Goal: Task Accomplishment & Management: Manage account settings

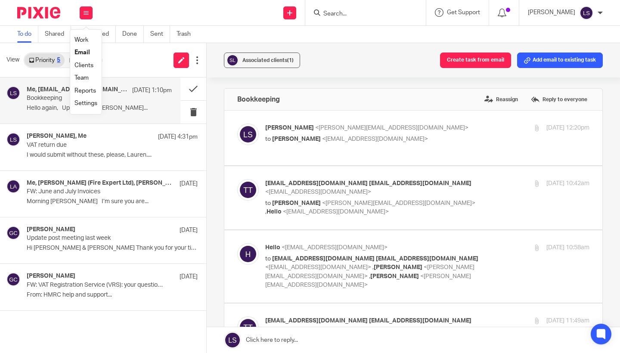
scroll to position [316, 0]
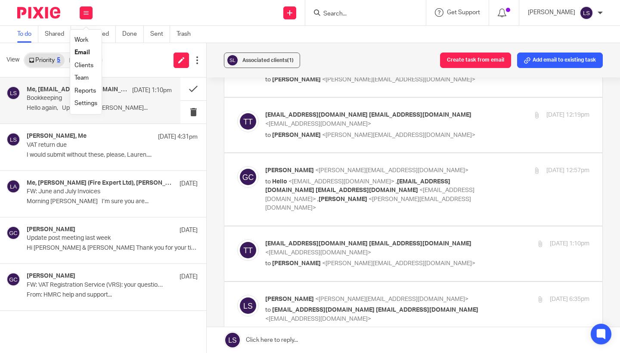
click at [81, 51] on link "Email" at bounding box center [81, 52] width 15 height 6
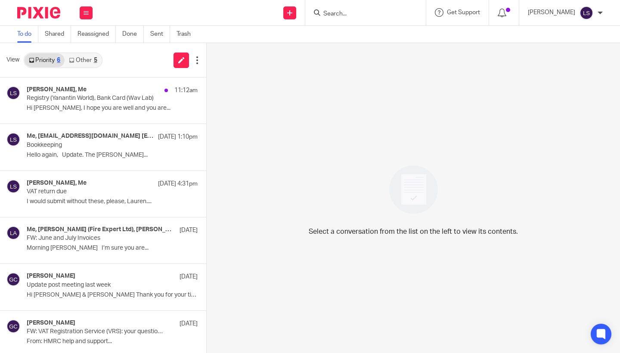
click at [84, 59] on link "Other 5" at bounding box center [83, 60] width 37 height 14
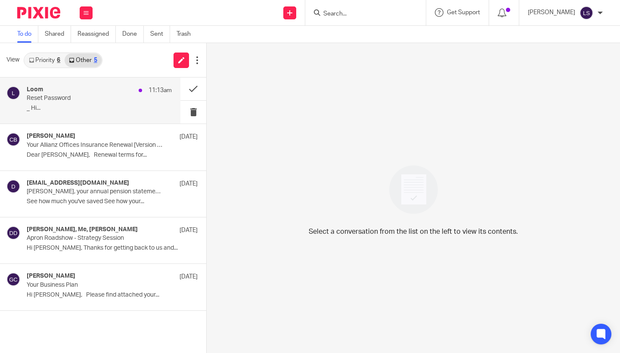
click at [76, 102] on p "Reset Password" at bounding box center [85, 98] width 116 height 7
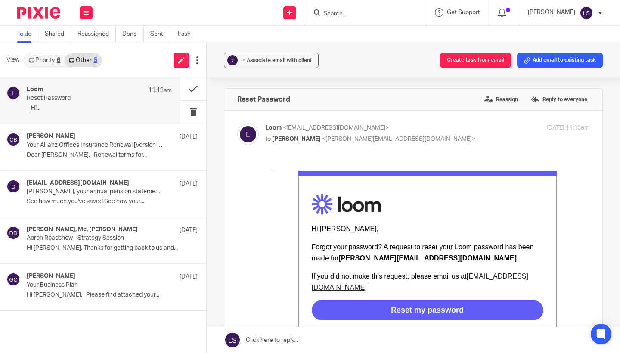
click at [274, 252] on div "_ Hi [PERSON_NAME], Forgot your password? A request to reset your Loom password…" at bounding box center [427, 302] width 324 height 280
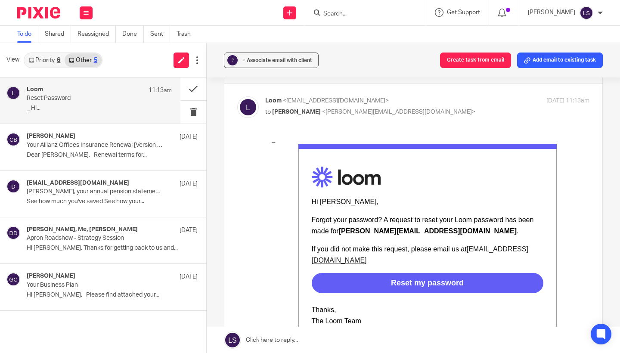
scroll to position [28, 0]
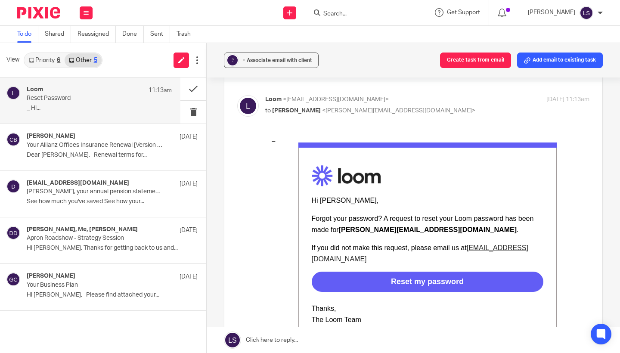
click at [335, 277] on link "Reset my password" at bounding box center [427, 281] width 214 height 9
click at [92, 16] on button at bounding box center [86, 12] width 13 height 13
click at [135, 102] on div "Loom 11:13am Reset Password _ Hi..." at bounding box center [99, 100] width 145 height 29
click at [197, 90] on button at bounding box center [193, 88] width 26 height 23
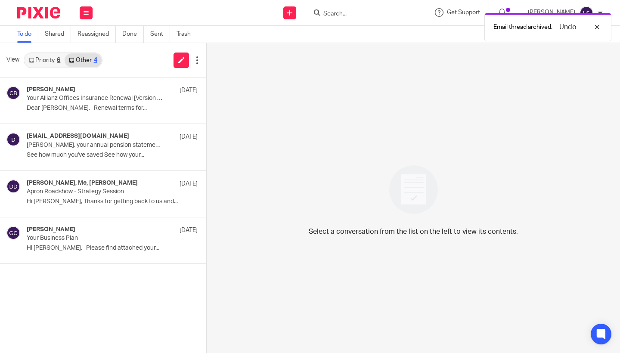
click at [51, 63] on link "Priority 6" at bounding box center [45, 60] width 40 height 14
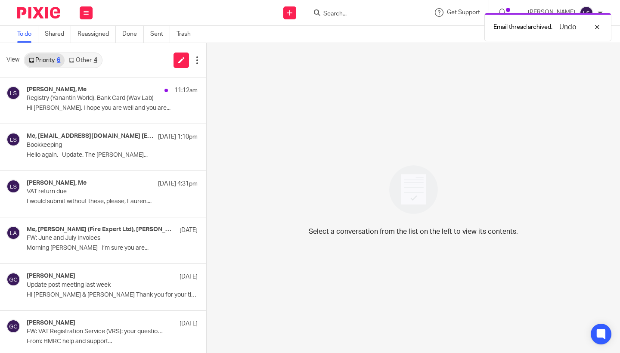
click at [86, 62] on link "Other 4" at bounding box center [83, 60] width 37 height 14
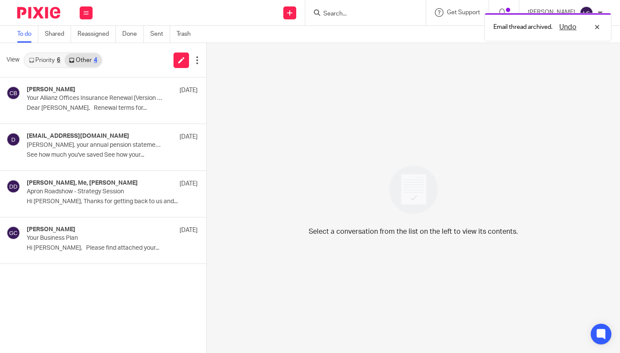
click at [45, 63] on link "Priority 6" at bounding box center [45, 60] width 40 height 14
